Goal: Information Seeking & Learning: Learn about a topic

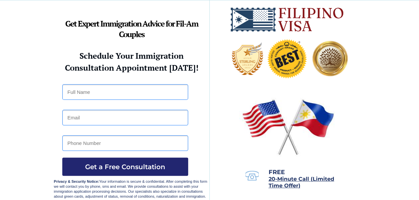
click at [143, 82] on div at bounding box center [210, 100] width 312 height 201
